Goal: Information Seeking & Learning: Understand process/instructions

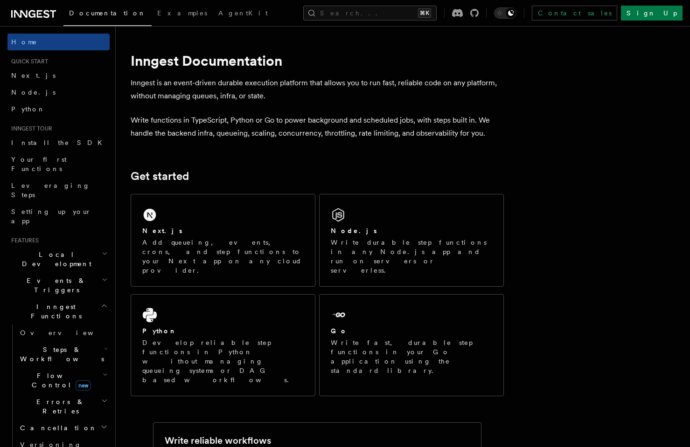
click at [105, 302] on icon "button" at bounding box center [104, 305] width 7 height 7
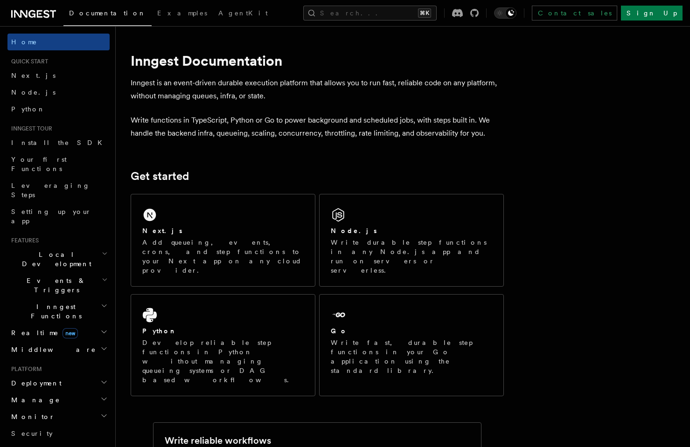
click at [101, 379] on icon "button" at bounding box center [103, 382] width 7 height 7
click at [102, 395] on icon "button" at bounding box center [103, 398] width 7 height 7
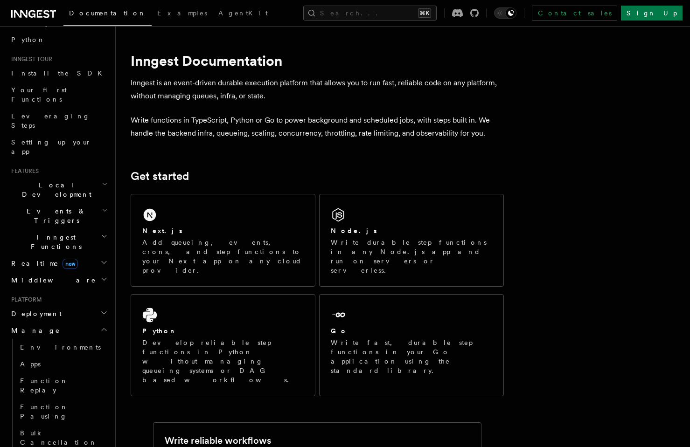
scroll to position [75, 0]
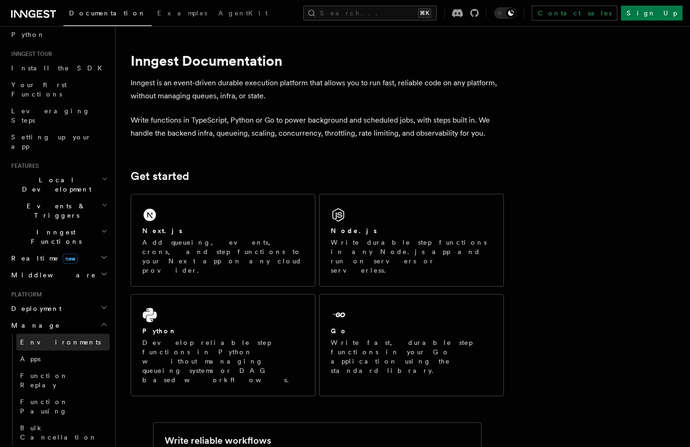
click at [99, 334] on link "Environments" at bounding box center [62, 342] width 93 height 17
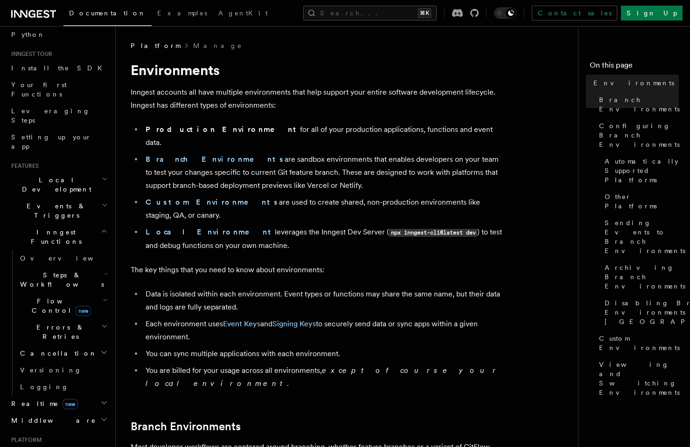
click at [102, 447] on icon "button" at bounding box center [103, 453] width 7 height 7
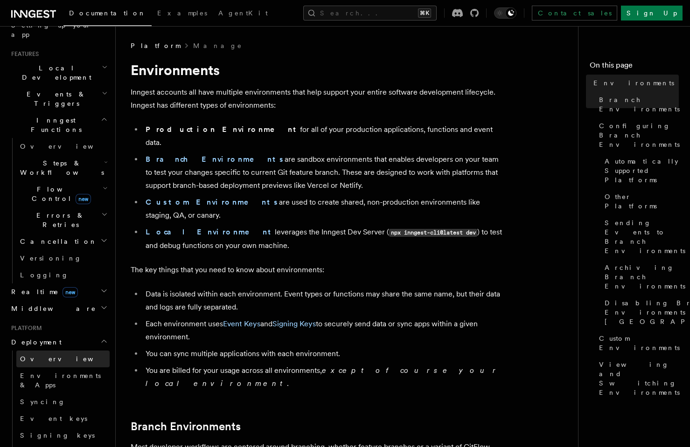
scroll to position [187, 0]
click at [103, 447] on icon "button" at bounding box center [105, 450] width 5 height 7
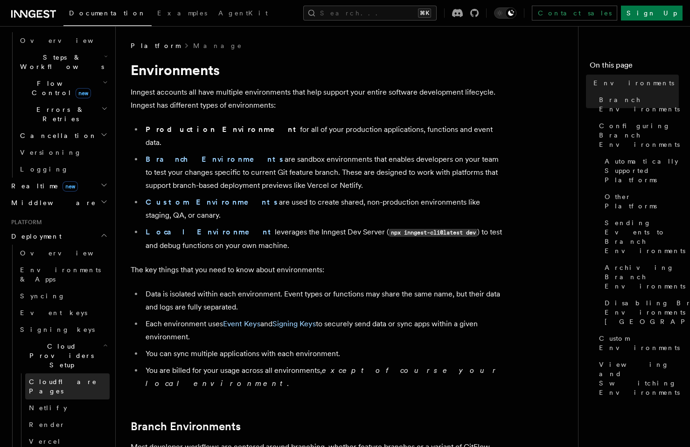
scroll to position [316, 0]
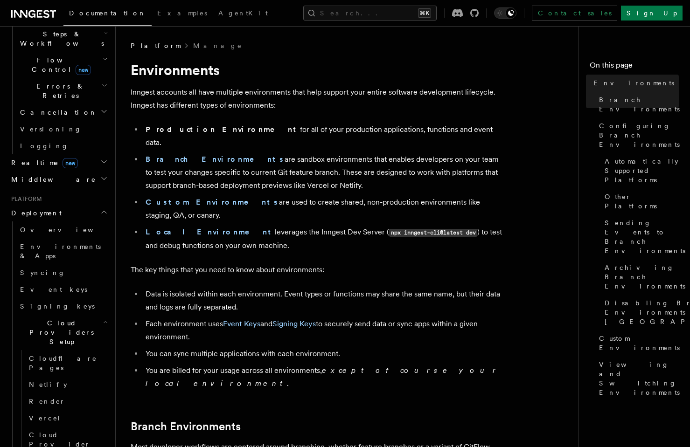
click at [97, 315] on h2 "Cloud Providers Setup" at bounding box center [62, 332] width 93 height 35
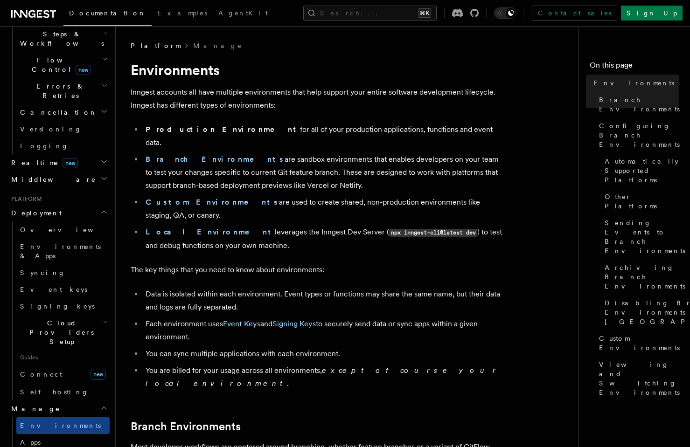
click at [97, 315] on h2 "Cloud Providers Setup" at bounding box center [62, 332] width 93 height 35
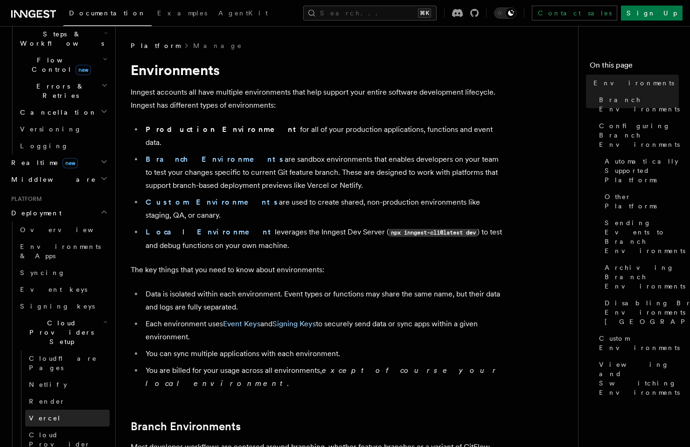
click at [49, 410] on link "Vercel" at bounding box center [67, 418] width 84 height 17
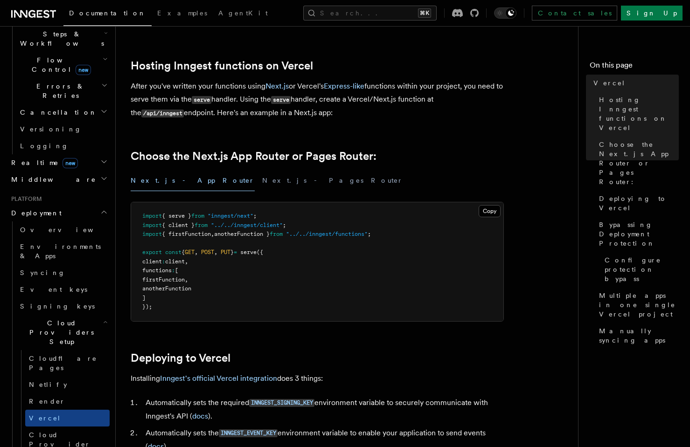
scroll to position [143, 0]
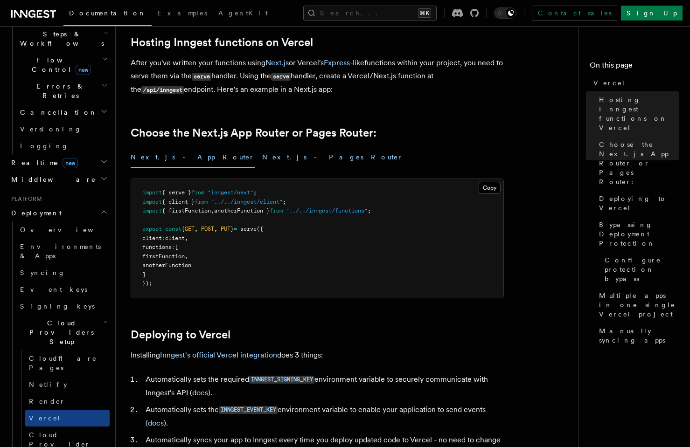
click at [262, 162] on button "Next.js - Pages Router" at bounding box center [332, 157] width 141 height 21
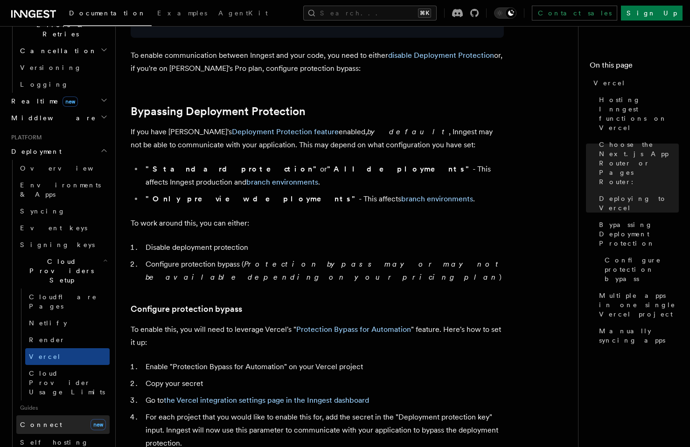
scroll to position [381, 0]
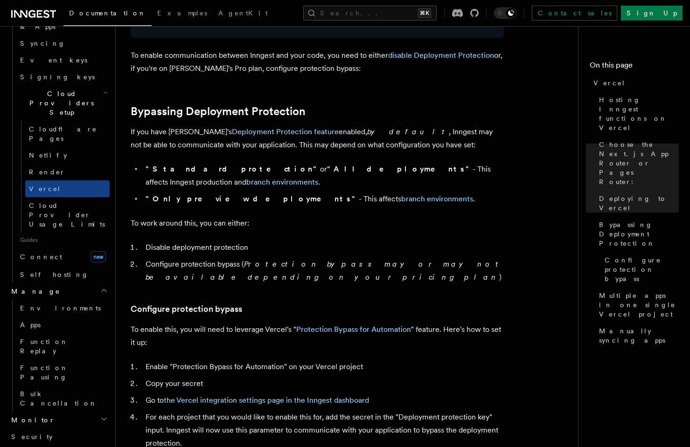
scroll to position [555, 0]
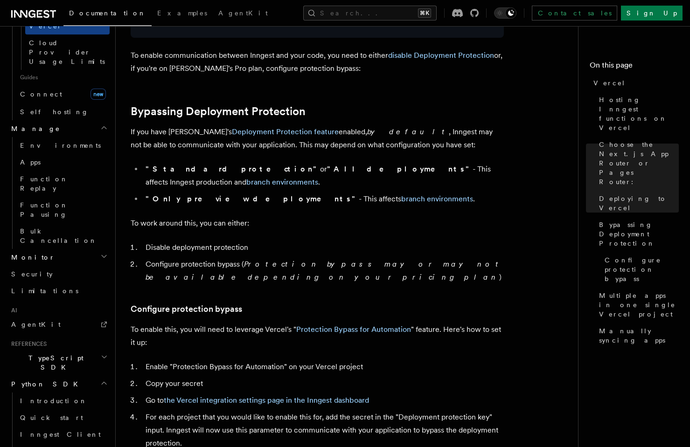
scroll to position [712, 0]
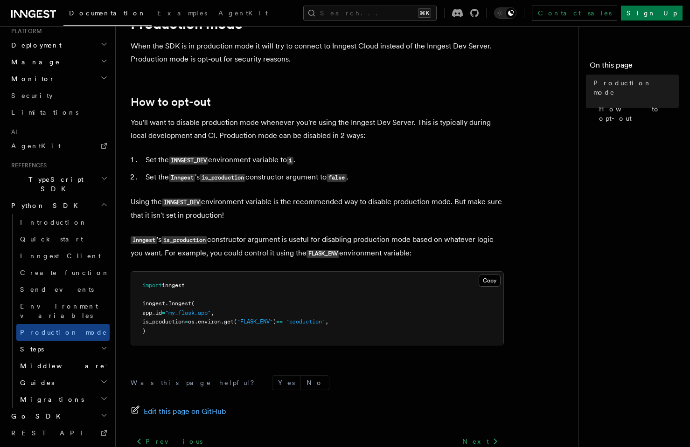
scroll to position [131, 0]
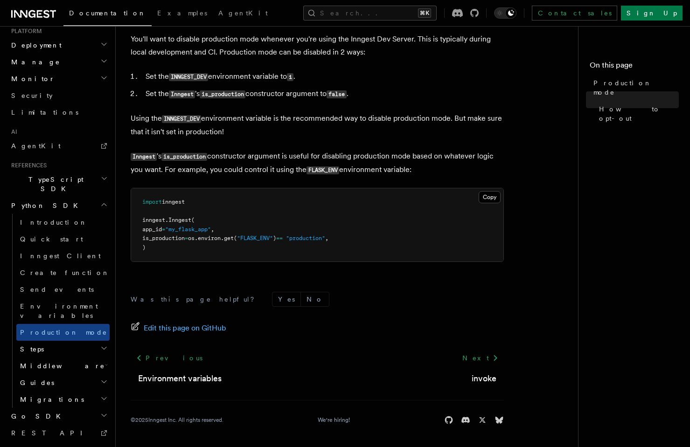
click at [96, 374] on h2 "Guides" at bounding box center [62, 382] width 93 height 17
click at [100, 445] on icon "button" at bounding box center [103, 448] width 7 height 7
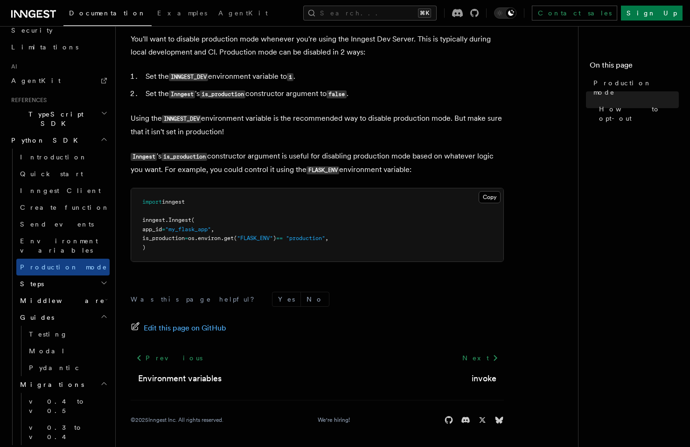
scroll to position [566, 0]
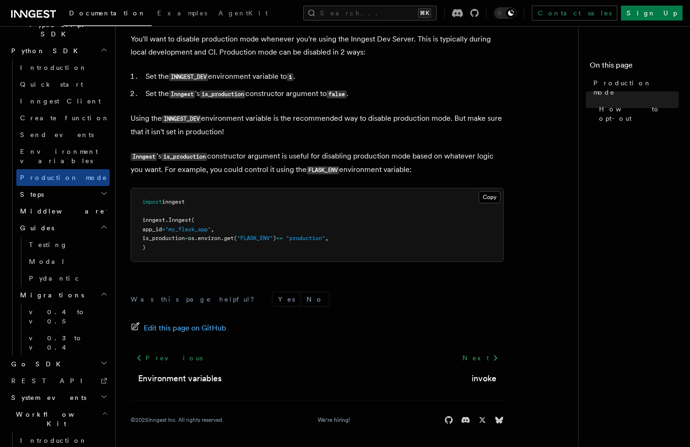
scroll to position [652, 0]
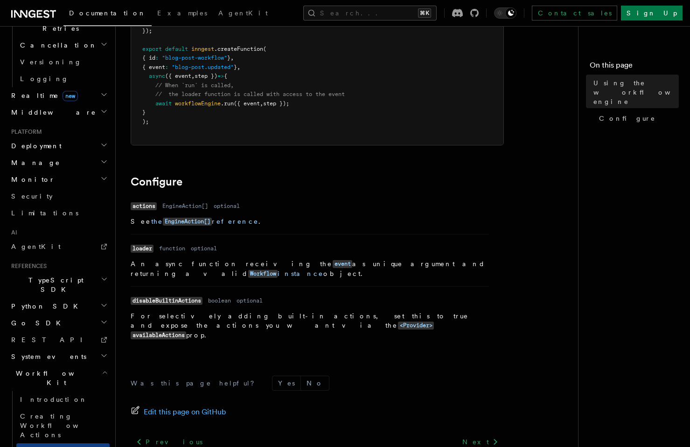
scroll to position [227, 0]
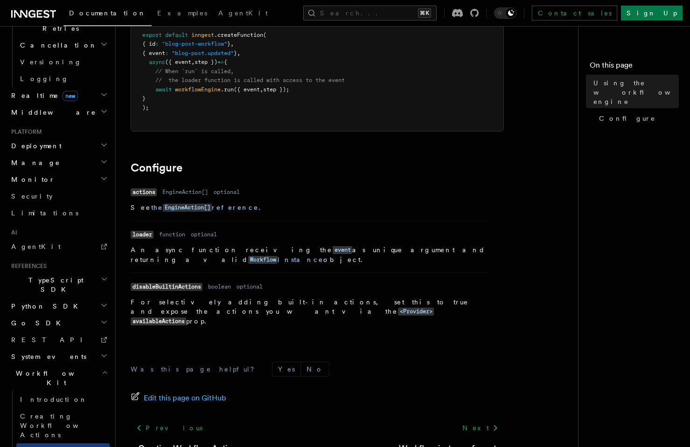
click at [106, 369] on icon "button" at bounding box center [105, 372] width 6 height 7
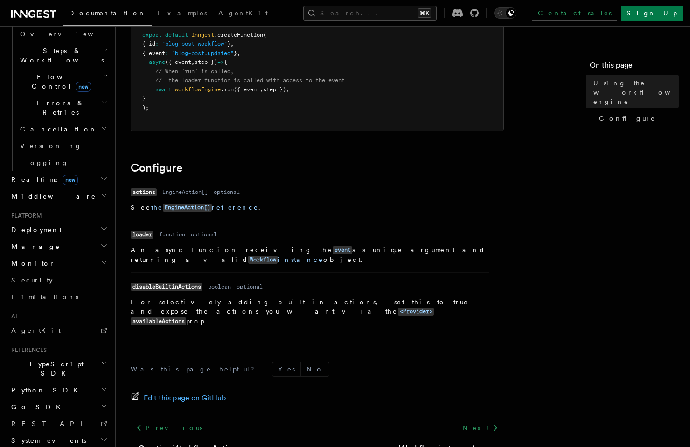
scroll to position [0, 0]
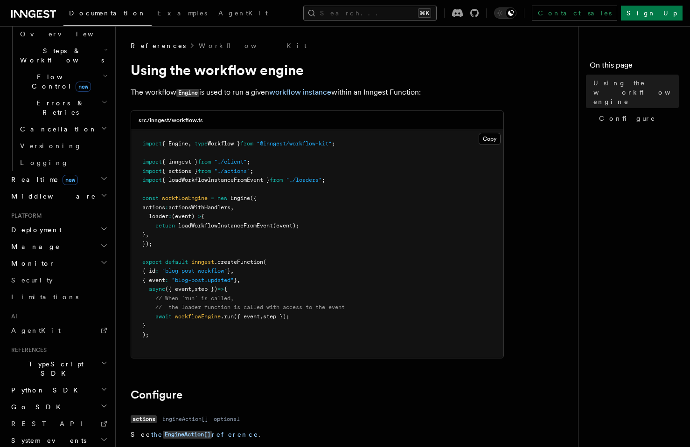
click at [366, 17] on button "Search... ⌘K" at bounding box center [369, 13] width 133 height 15
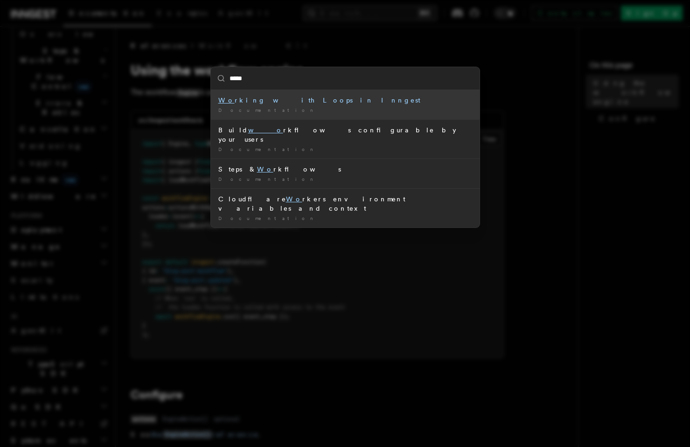
type input "******"
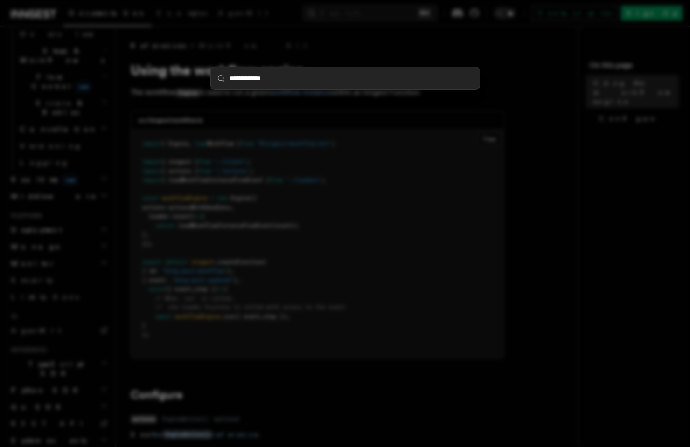
type input "**********"
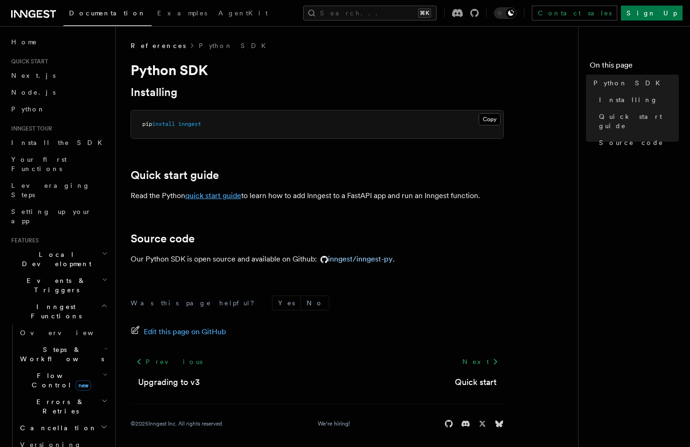
click at [212, 194] on link "quick start guide" at bounding box center [213, 195] width 56 height 9
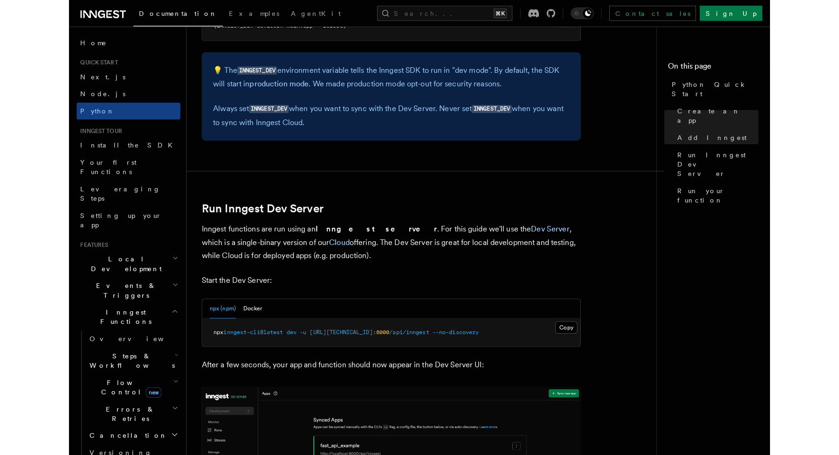
scroll to position [1129, 0]
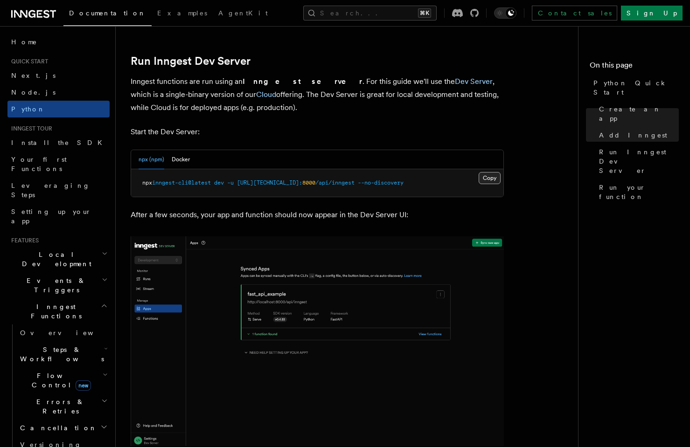
click at [488, 179] on button "Copy Copied" at bounding box center [489, 178] width 22 height 12
click at [486, 178] on button "Copy Copied" at bounding box center [489, 178] width 22 height 12
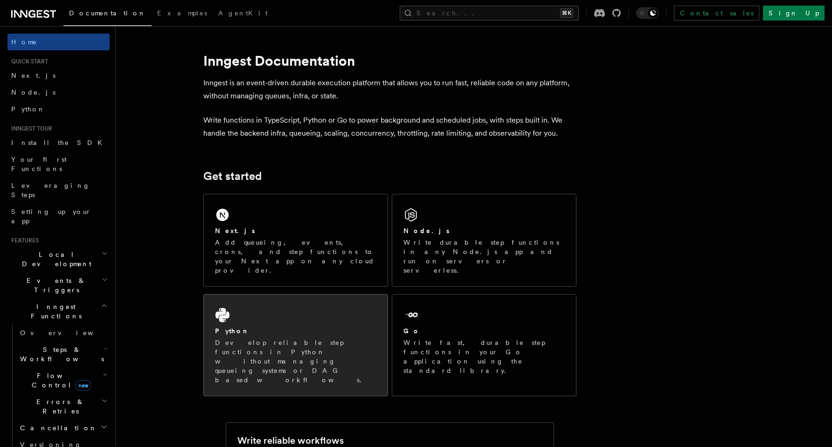
click at [242, 338] on p "Develop reliable step functions in Python without managing queueing systems or …" at bounding box center [295, 361] width 161 height 47
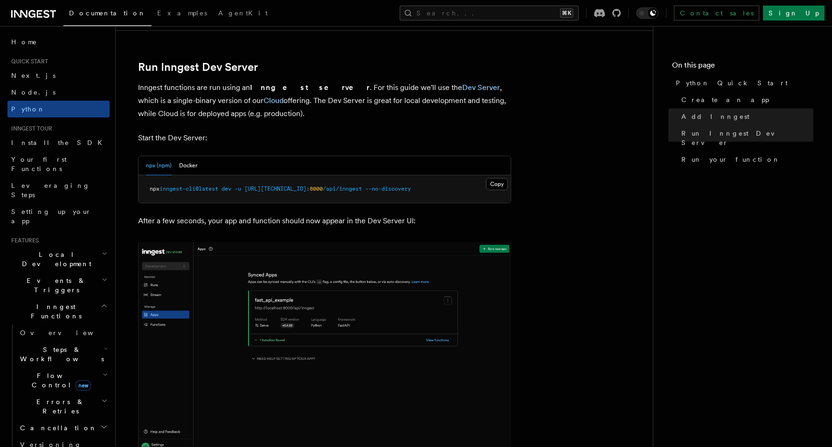
scroll to position [1140, 0]
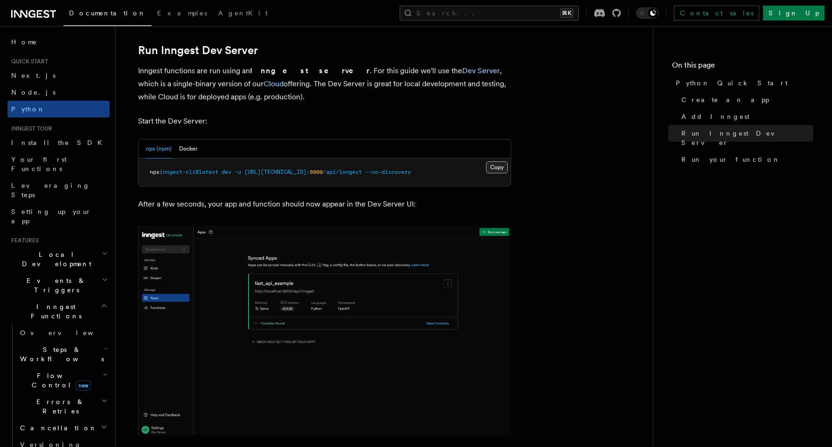
click at [496, 167] on button "Copy Copied" at bounding box center [497, 167] width 22 height 12
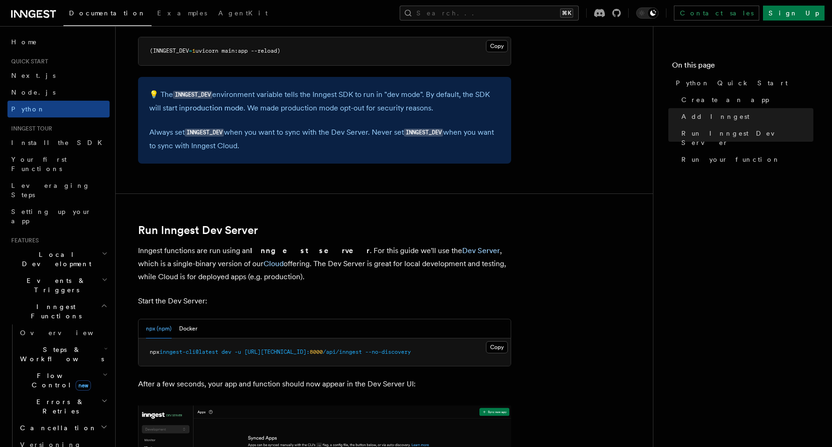
scroll to position [873, 0]
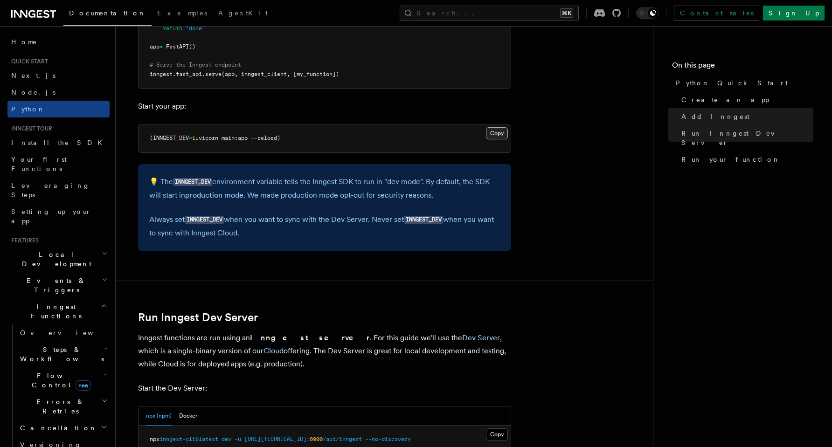
click at [494, 134] on button "Copy Copied" at bounding box center [497, 133] width 22 height 12
click at [46, 109] on link "Python" at bounding box center [58, 109] width 102 height 17
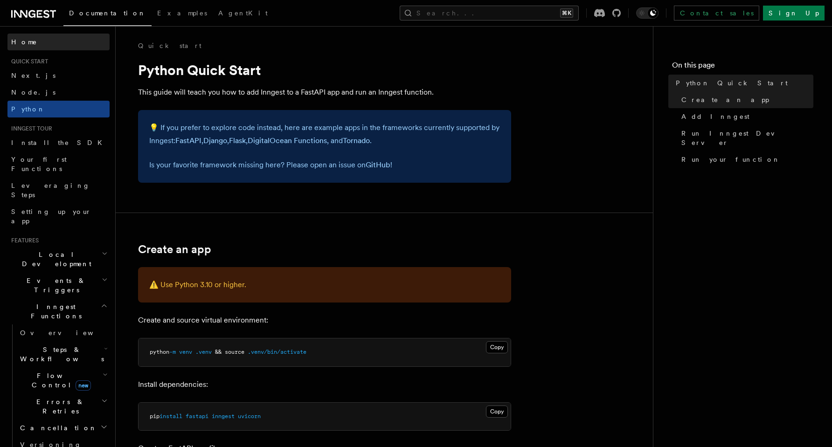
click at [36, 37] on link "Home" at bounding box center [58, 42] width 102 height 17
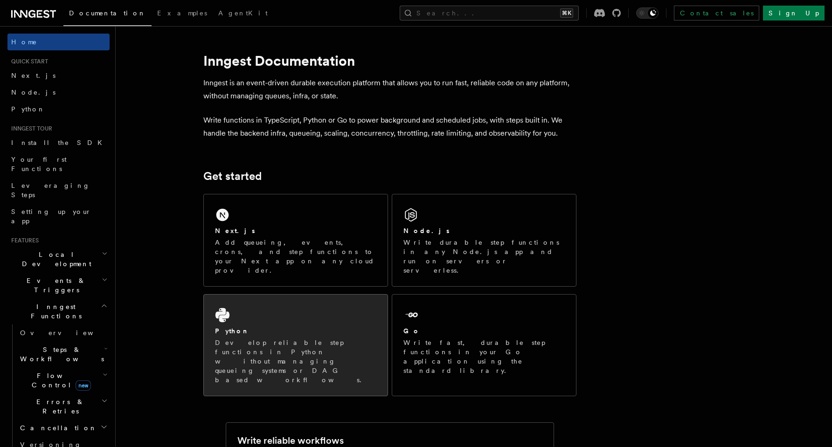
click at [250, 338] on p "Develop reliable step functions in Python without managing queueing systems or …" at bounding box center [295, 361] width 161 height 47
